Goal: Task Accomplishment & Management: Manage account settings

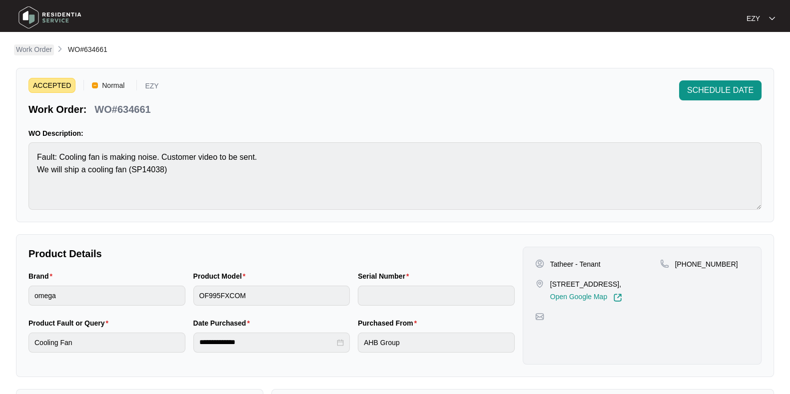
click at [30, 48] on p "Work Order" at bounding box center [34, 49] width 36 height 10
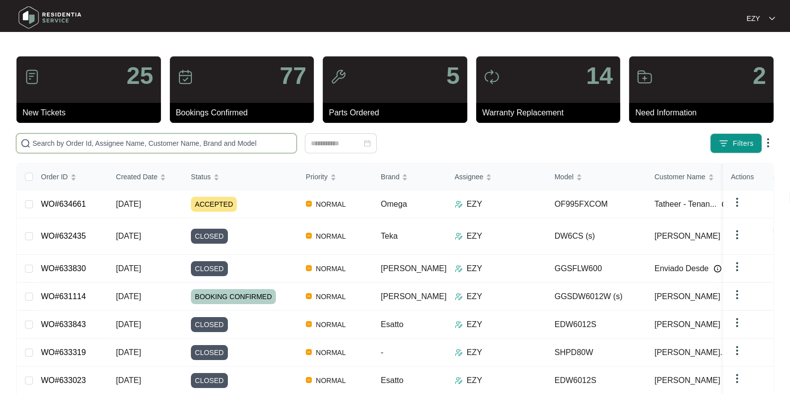
click at [200, 148] on input "text" at bounding box center [162, 143] width 260 height 11
paste input "634679"
click at [200, 148] on input "634679" at bounding box center [162, 143] width 260 height 11
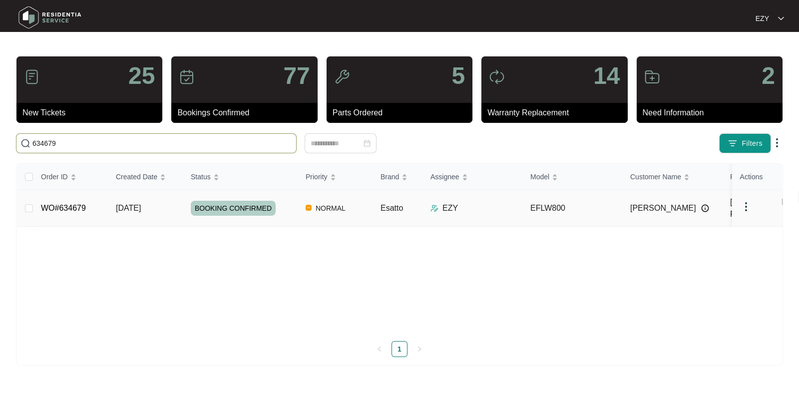
type input "634679"
click at [280, 201] on div "BOOKING CONFIRMED" at bounding box center [244, 208] width 107 height 15
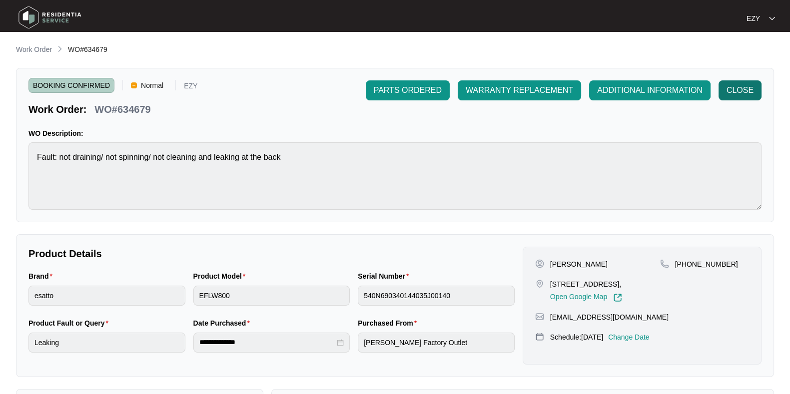
click at [755, 93] on button "CLOSE" at bounding box center [739, 90] width 43 height 20
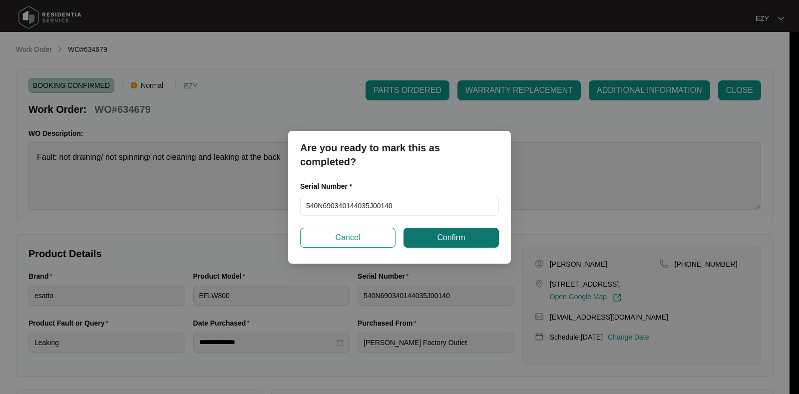
click at [440, 234] on span "Confirm" at bounding box center [451, 238] width 28 height 12
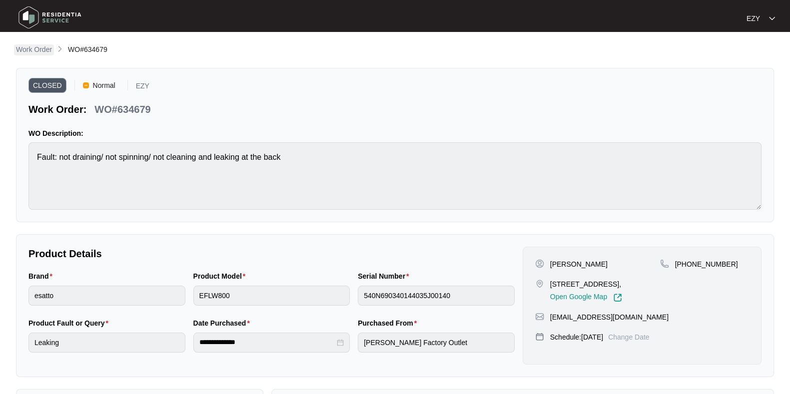
click at [42, 51] on p "Work Order" at bounding box center [34, 49] width 36 height 10
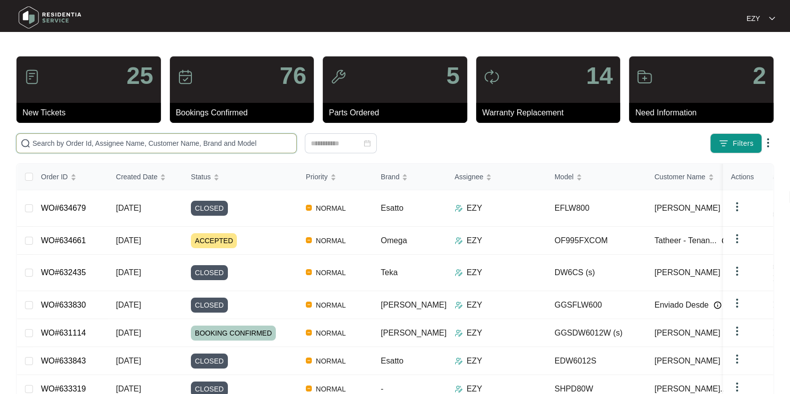
click at [239, 138] on input "text" at bounding box center [162, 143] width 260 height 11
paste input "634226"
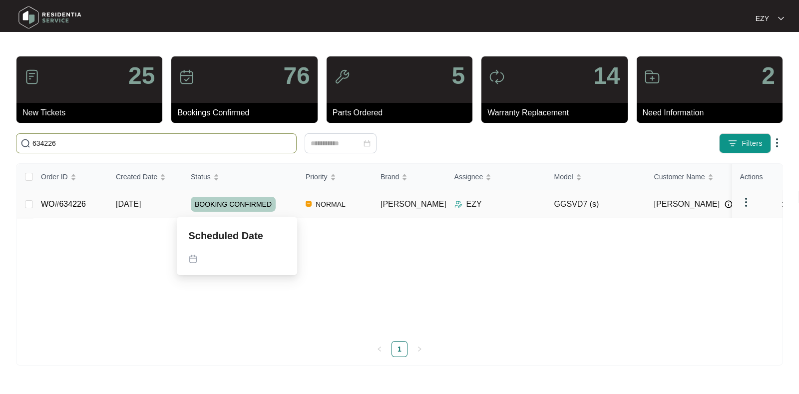
type input "634226"
click at [286, 202] on div "BOOKING CONFIRMED" at bounding box center [244, 204] width 107 height 15
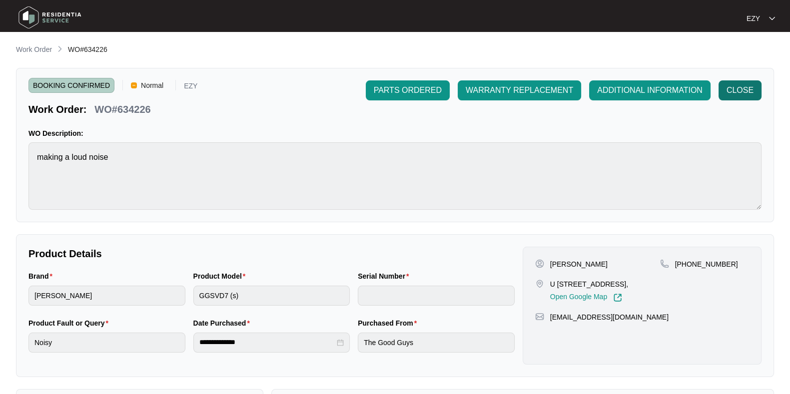
click at [727, 89] on span "CLOSE" at bounding box center [739, 90] width 27 height 12
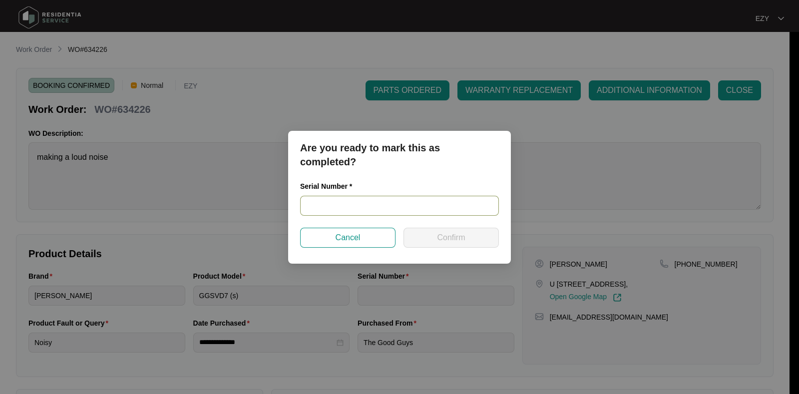
click at [337, 208] on input "text" at bounding box center [399, 206] width 199 height 20
paste input "541N536430143205L00279"
type input "541N536430143205L00279"
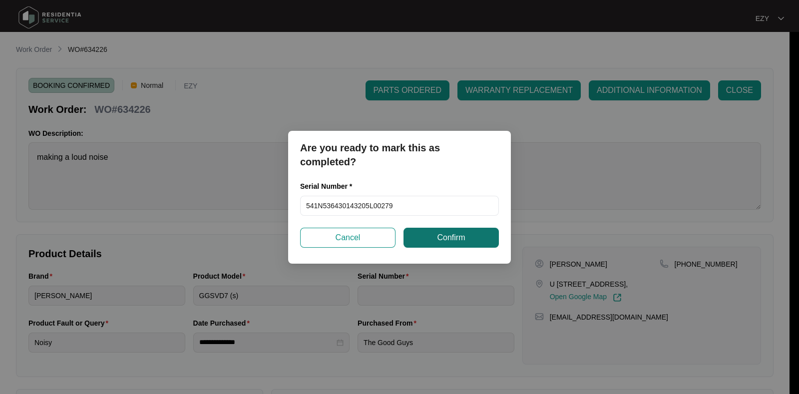
click at [447, 239] on span "Confirm" at bounding box center [451, 238] width 28 height 12
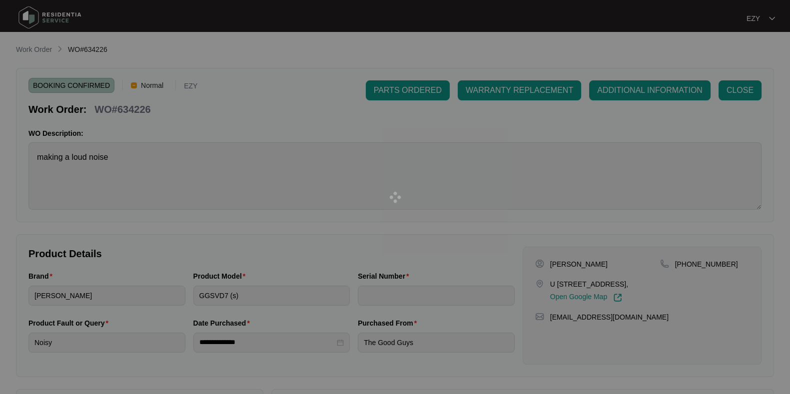
type input "541N536430143205L00279"
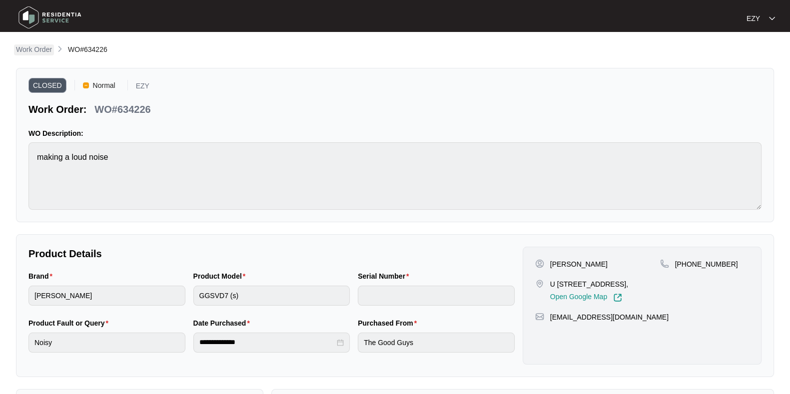
click at [22, 46] on p "Work Order" at bounding box center [34, 49] width 36 height 10
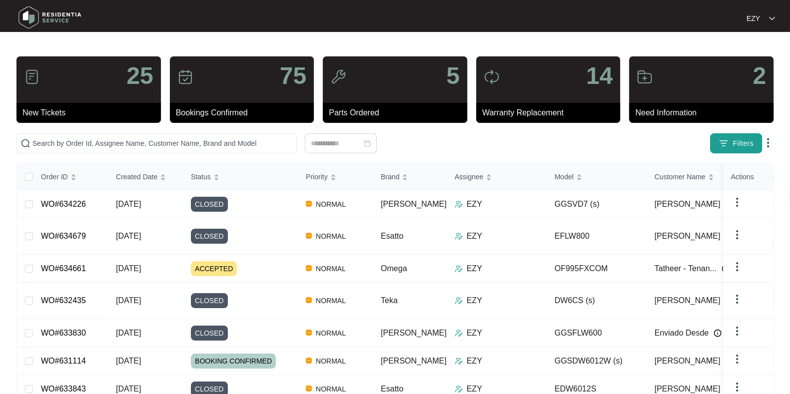
click at [719, 138] on img "button" at bounding box center [723, 143] width 10 height 10
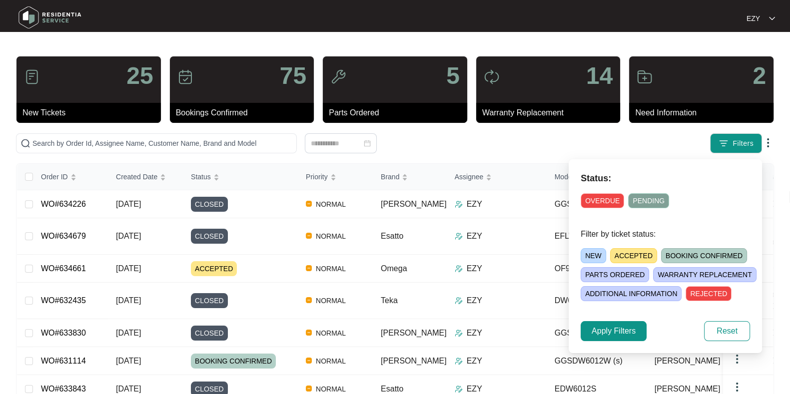
click at [586, 257] on span "NEW" at bounding box center [592, 255] width 25 height 15
click at [597, 332] on span "Apply Filters" at bounding box center [613, 331] width 44 height 12
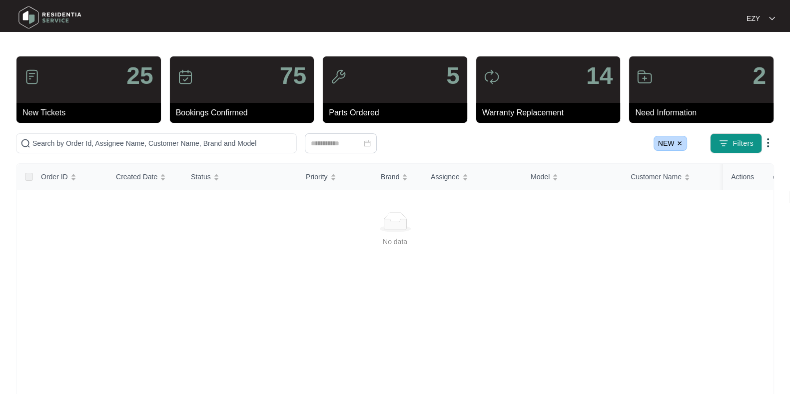
click at [680, 144] on img at bounding box center [679, 143] width 6 height 6
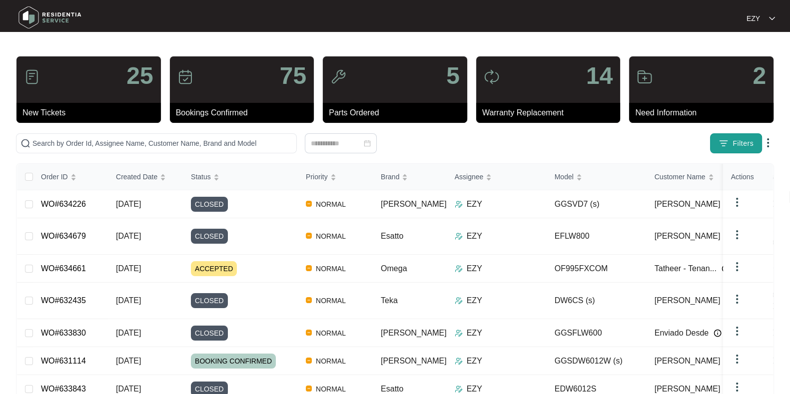
click at [726, 146] on img "button" at bounding box center [723, 143] width 10 height 10
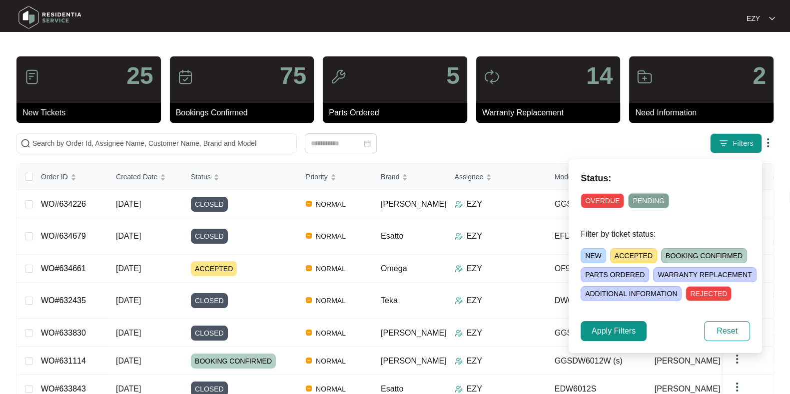
click at [632, 255] on span "ACCEPTED" at bounding box center [633, 255] width 47 height 15
click at [607, 334] on span "Apply Filters" at bounding box center [613, 331] width 44 height 12
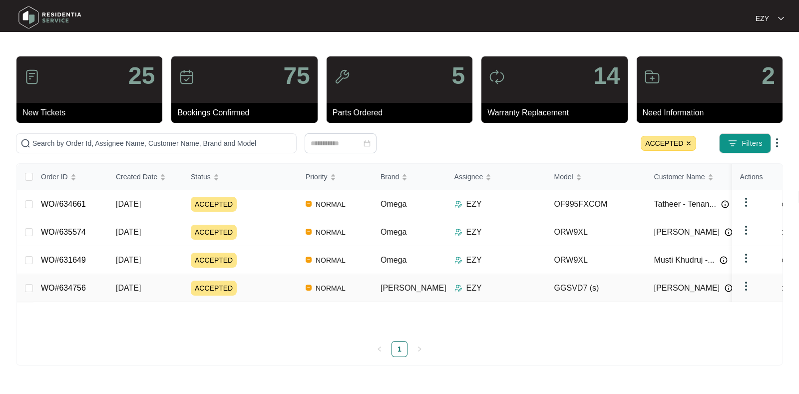
click at [251, 284] on div "ACCEPTED" at bounding box center [244, 288] width 107 height 15
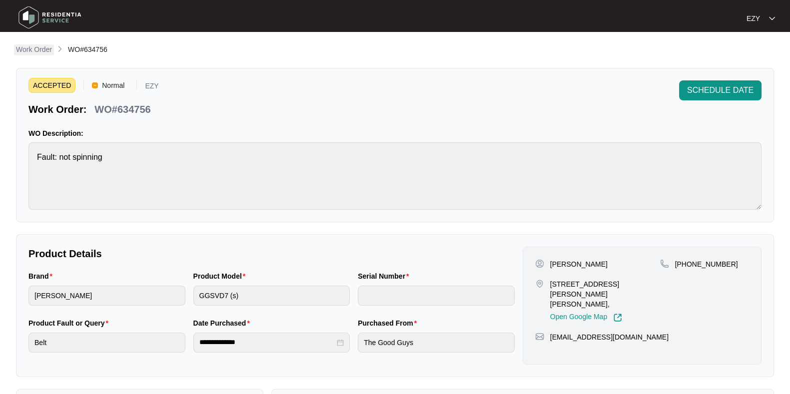
click at [36, 51] on p "Work Order" at bounding box center [34, 49] width 36 height 10
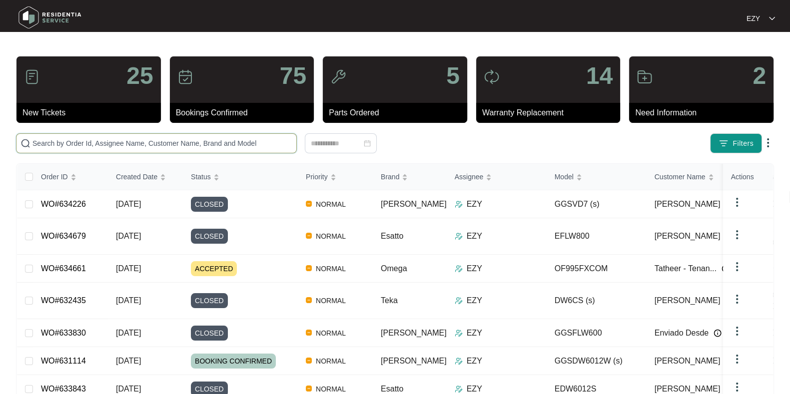
click at [112, 140] on input "text" at bounding box center [162, 143] width 260 height 11
paste input "WO#633788"
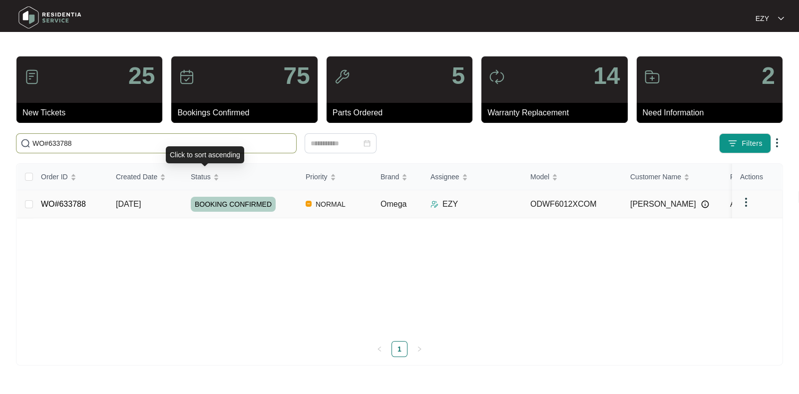
type input "WO#633788"
click at [173, 202] on td "[DATE]" at bounding box center [145, 204] width 75 height 28
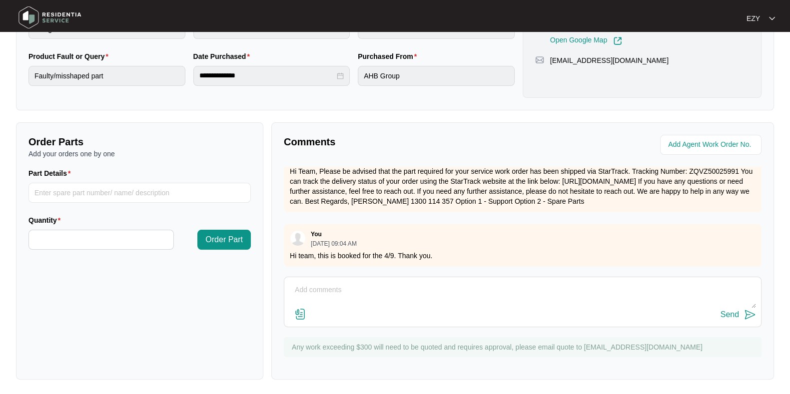
scroll to position [267, 0]
click at [467, 313] on div "Send" at bounding box center [522, 314] width 467 height 13
click at [412, 296] on textarea at bounding box center [522, 295] width 467 height 26
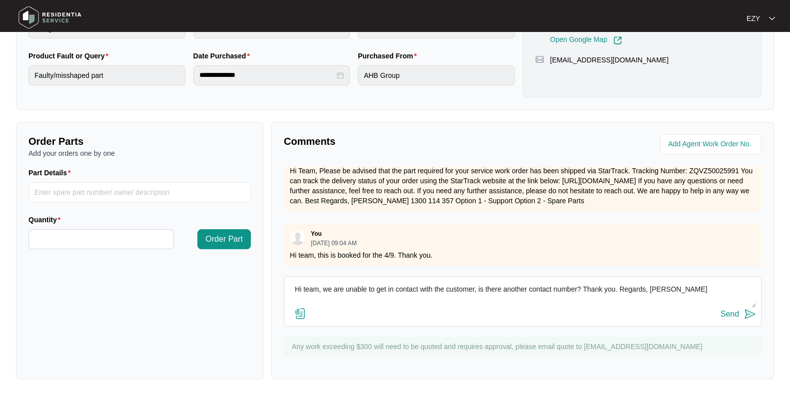
scroll to position [265, 0]
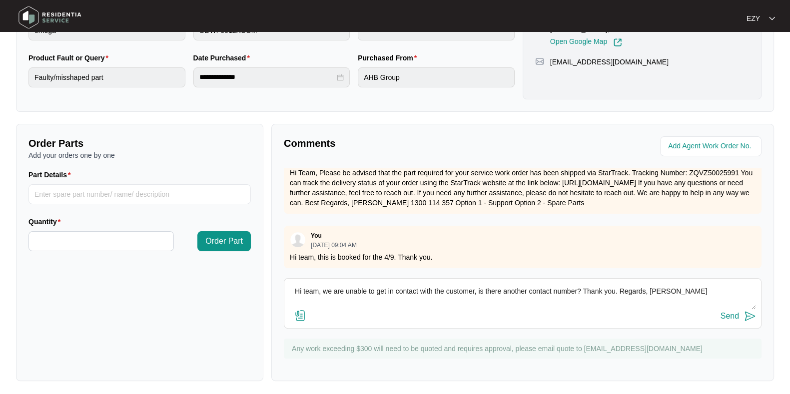
type textarea "Hi team, we are unable to get in contact with the customer, is there another co…"
click at [738, 319] on div "Send" at bounding box center [729, 316] width 18 height 9
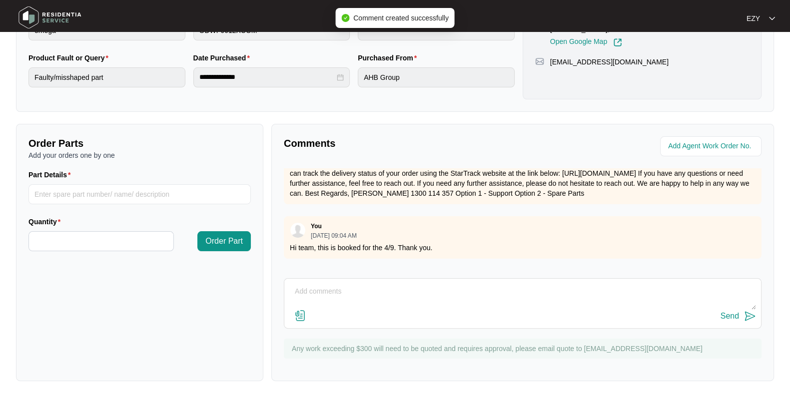
scroll to position [0, 0]
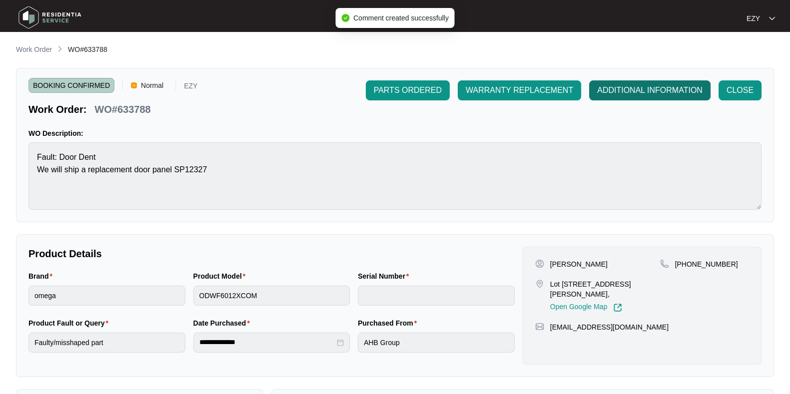
click at [636, 84] on span "ADDITIONAL INFORMATION" at bounding box center [649, 90] width 105 height 12
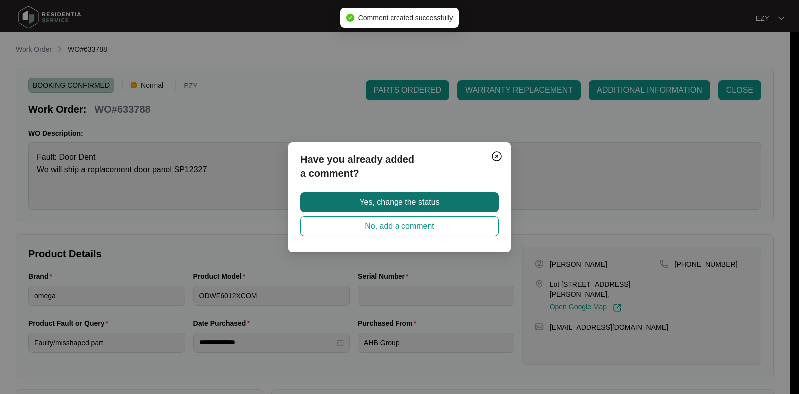
click at [439, 198] on span "Yes, change the status" at bounding box center [399, 202] width 80 height 12
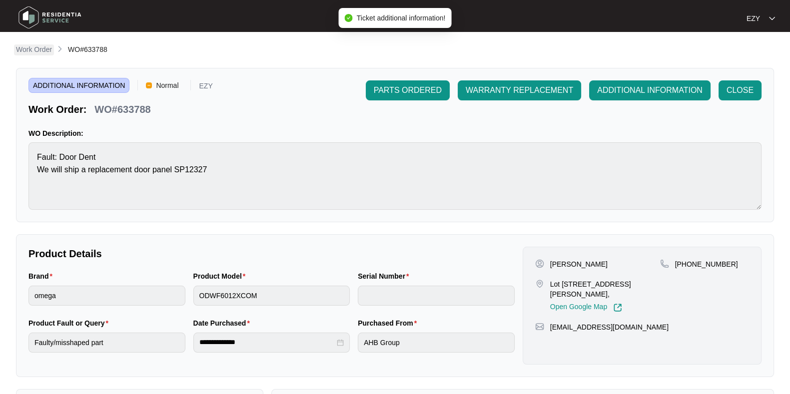
click at [47, 48] on p "Work Order" at bounding box center [34, 49] width 36 height 10
